Goal: Find specific page/section: Find specific page/section

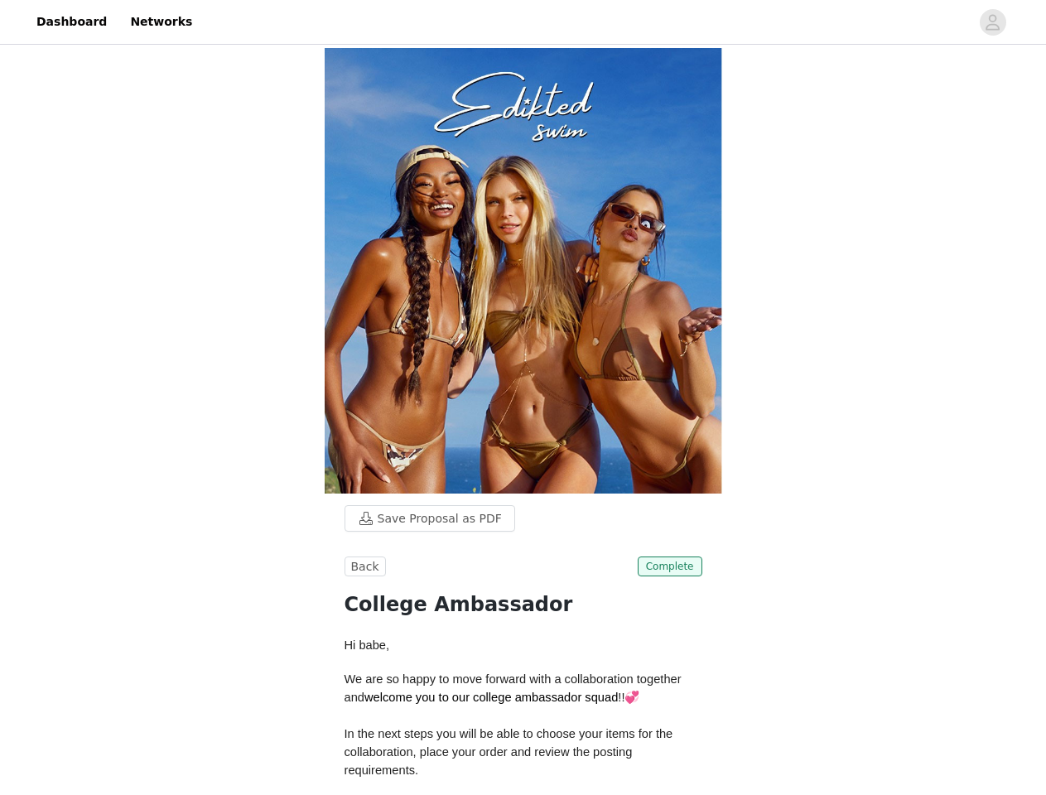
click at [523, 398] on img at bounding box center [524, 271] width 398 height 446
click at [523, 22] on div at bounding box center [586, 21] width 768 height 37
click at [993, 22] on icon "avatar" at bounding box center [993, 22] width 16 height 27
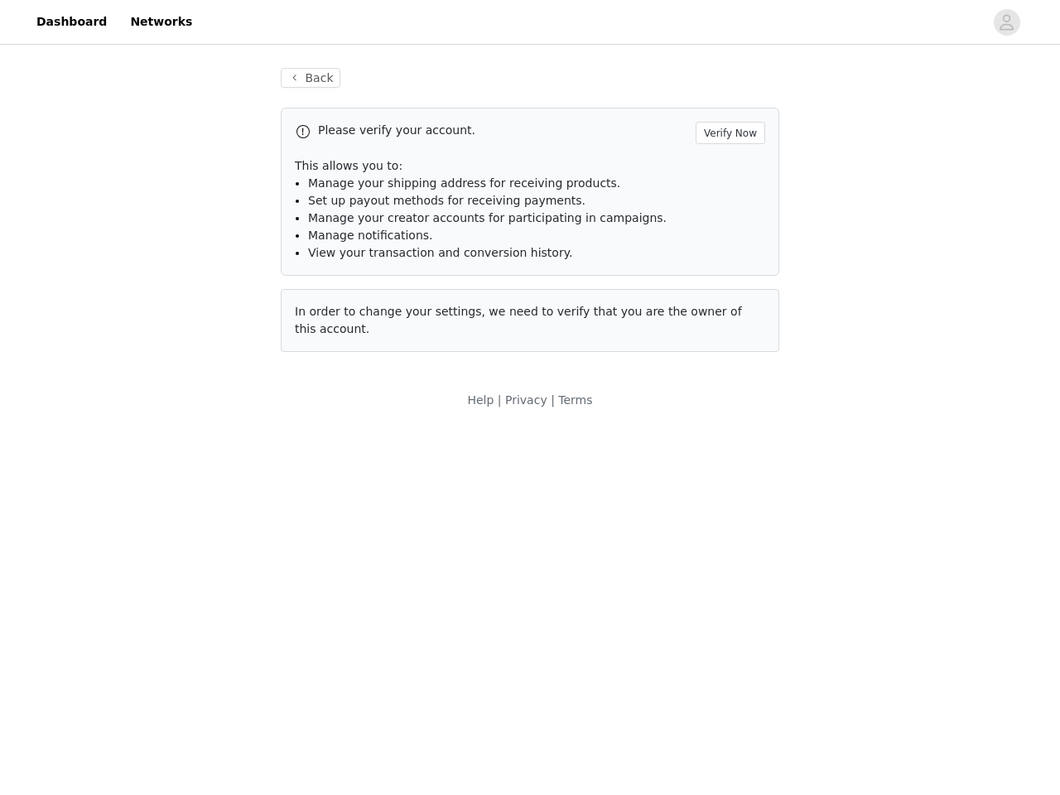
click at [422, 519] on body "Dashboard Networks Back Please verify your account. Verify Now This allows you …" at bounding box center [530, 397] width 1060 height 795
click at [363, 567] on body "Dashboard Networks Back Please verify your account. Verify Now This allows you …" at bounding box center [530, 397] width 1060 height 795
click at [672, 567] on body "Dashboard Networks Back Please verify your account. Verify Now This allows you …" at bounding box center [530, 397] width 1060 height 795
